Goal: Task Accomplishment & Management: Use online tool/utility

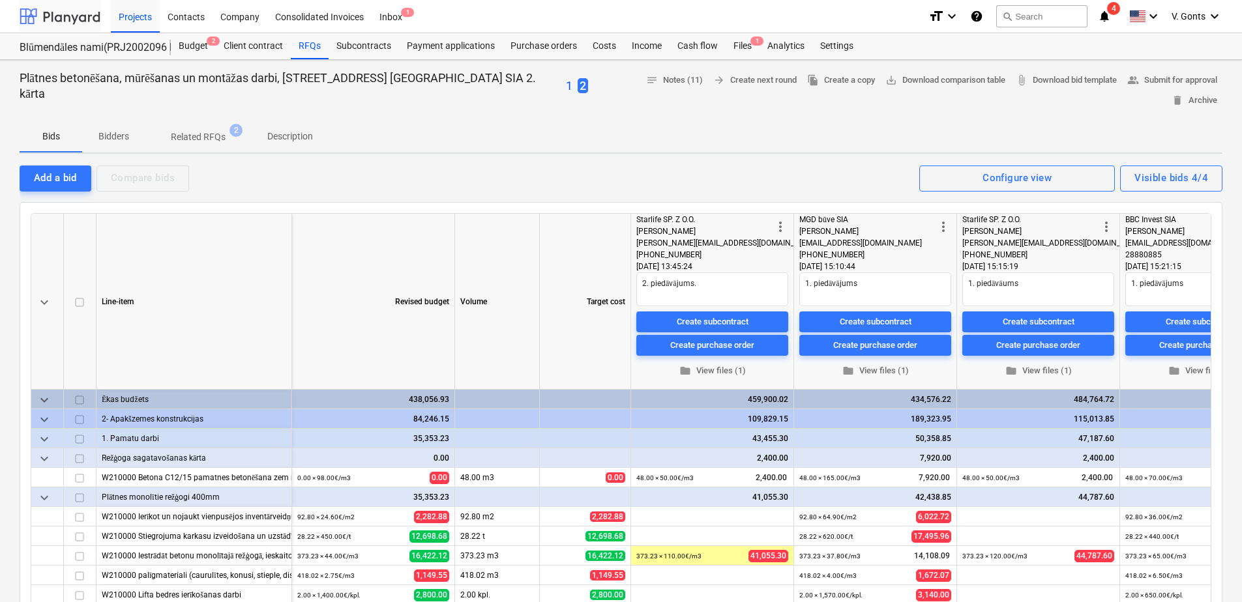
type textarea "x"
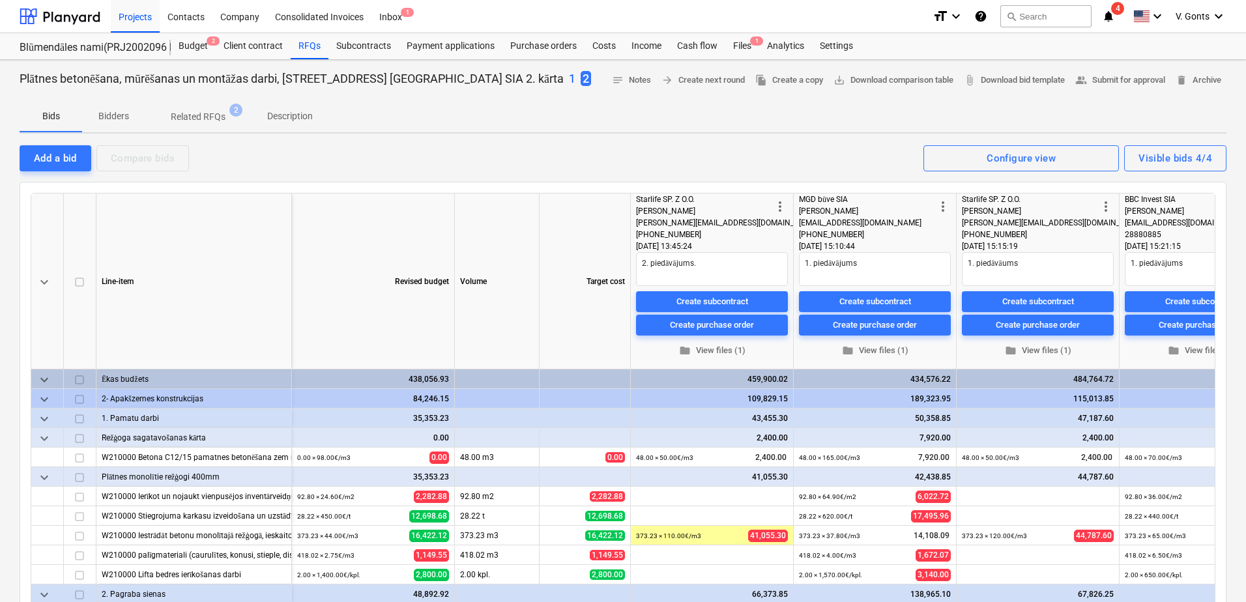
type textarea "x"
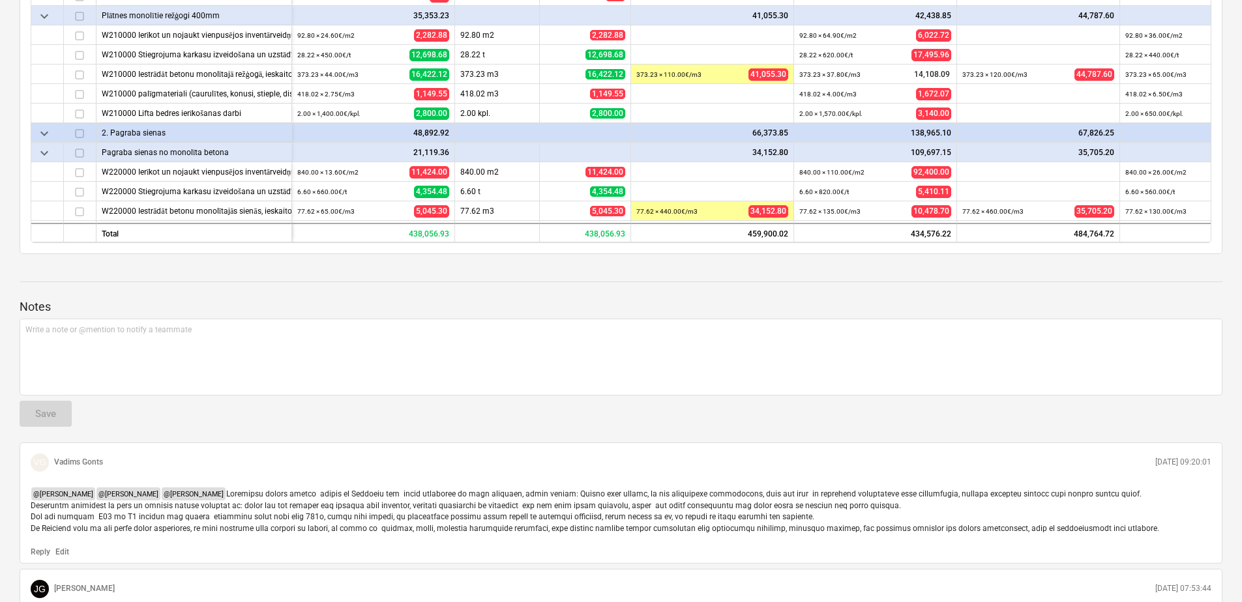
scroll to position [555, 0]
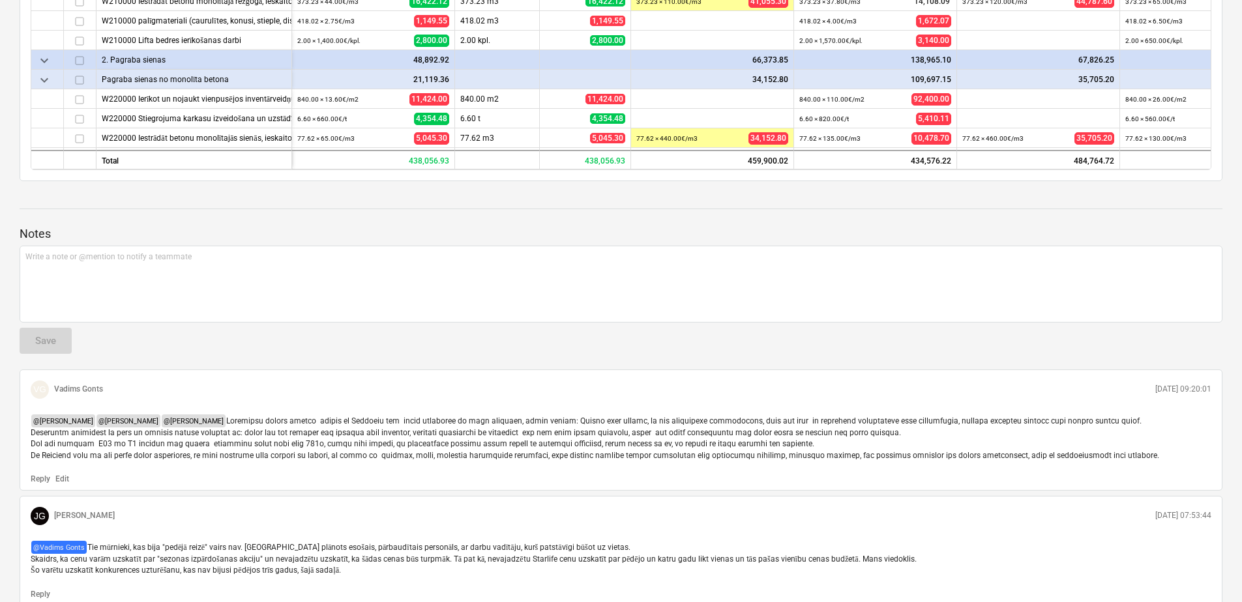
click at [60, 474] on p "Edit" at bounding box center [62, 479] width 14 height 11
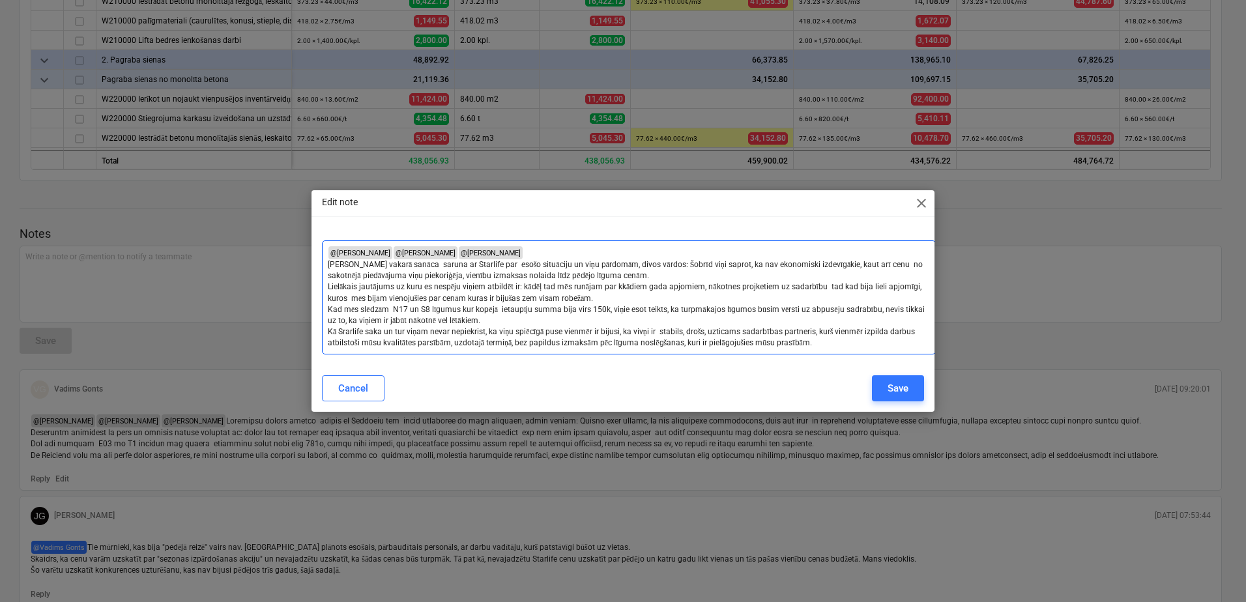
click at [638, 330] on span "Kā Srarlife saka un tur viņam nevar nepiekrist, ka viņu spiēcīgā puse vienmēr i…" at bounding box center [622, 337] width 589 height 20
click at [899, 390] on div "Save" at bounding box center [898, 388] width 21 height 17
